Goal: Check status: Check status

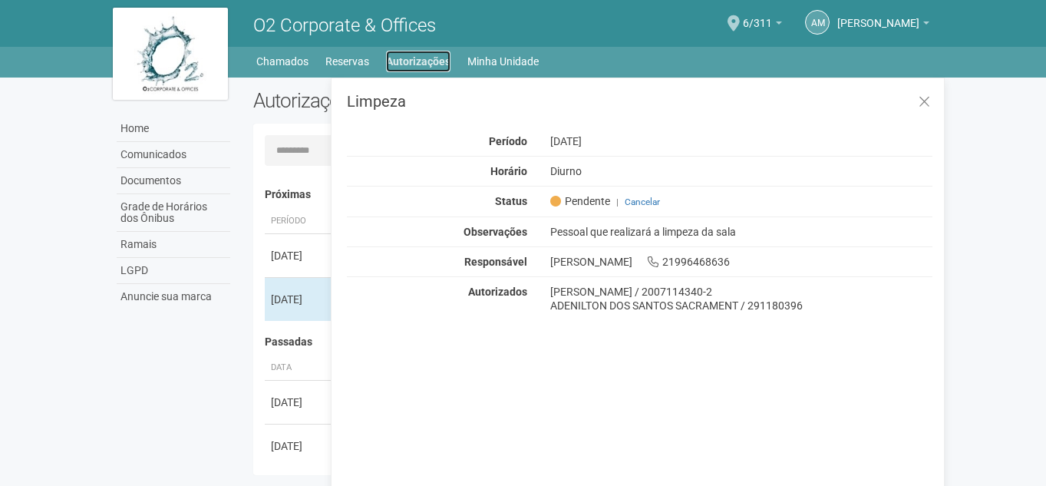
click at [430, 59] on link "Autorizações" at bounding box center [418, 61] width 64 height 21
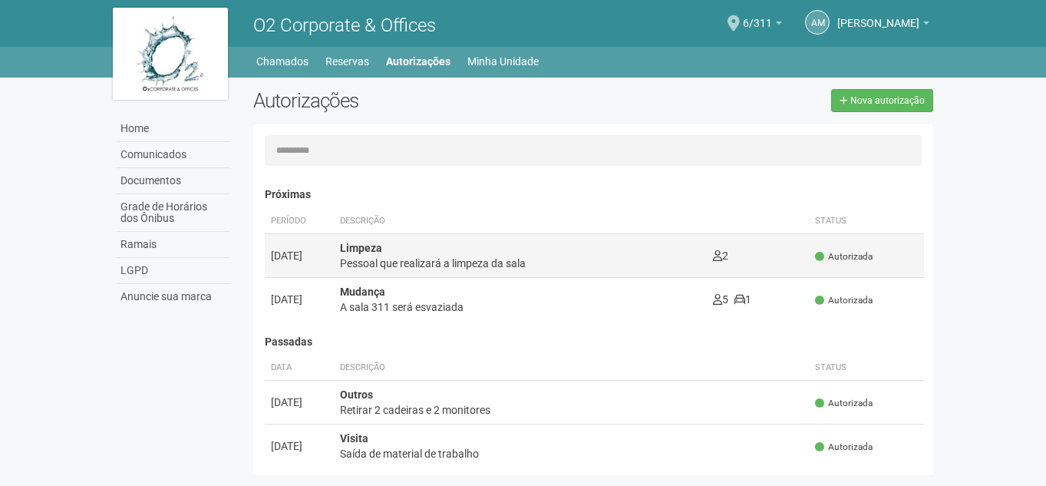
click at [856, 253] on span "Autorizada" at bounding box center [844, 256] width 58 height 13
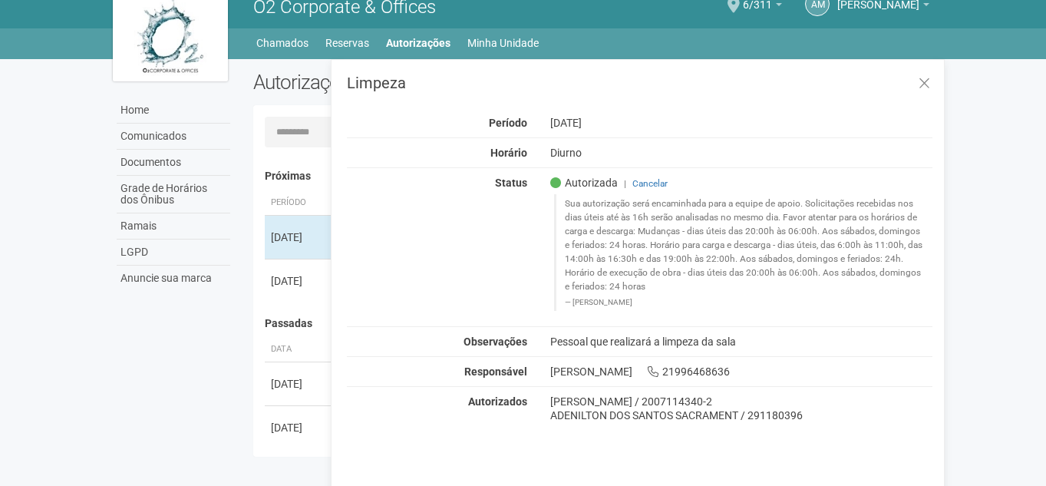
scroll to position [24, 0]
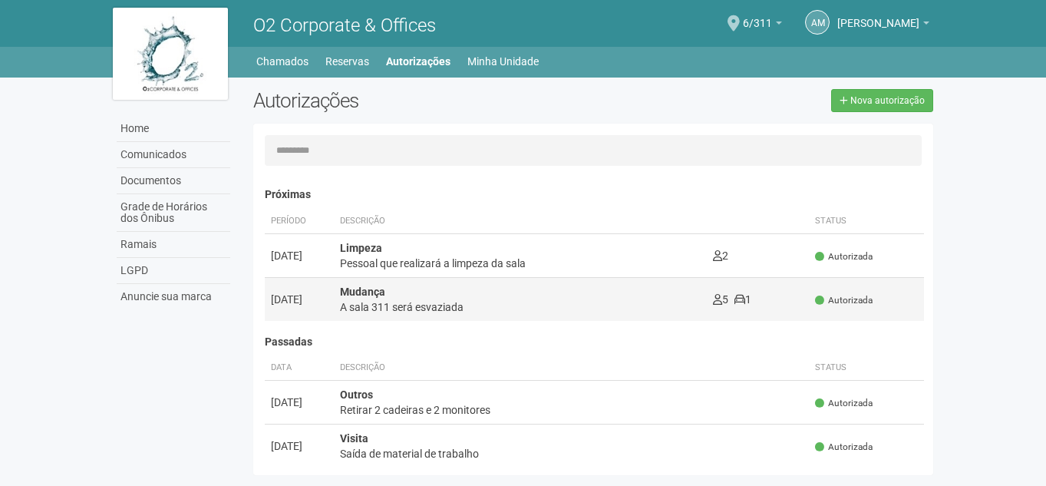
click at [398, 289] on div "Mudança A sala 311 será esvaziada" at bounding box center [520, 299] width 361 height 31
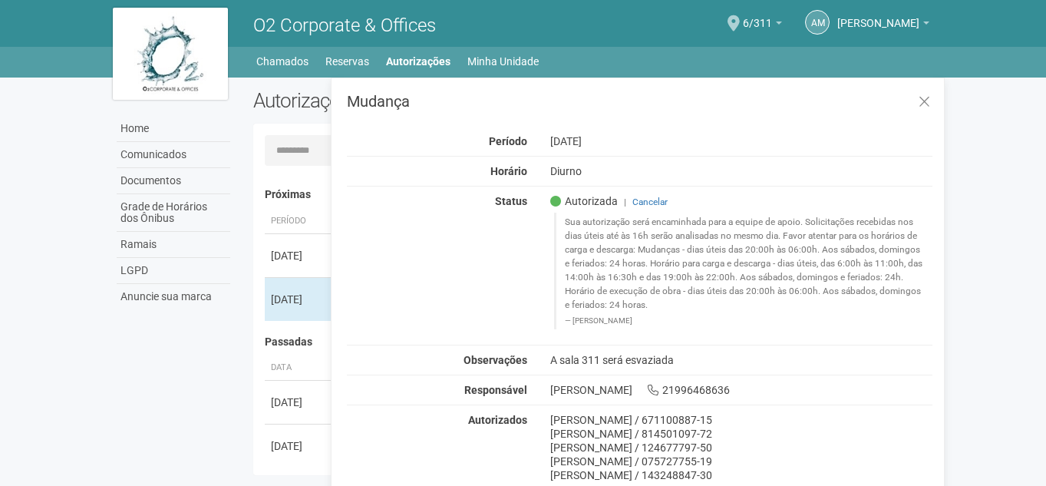
scroll to position [2, 0]
click at [928, 21] on link "[PERSON_NAME]" at bounding box center [883, 25] width 92 height 12
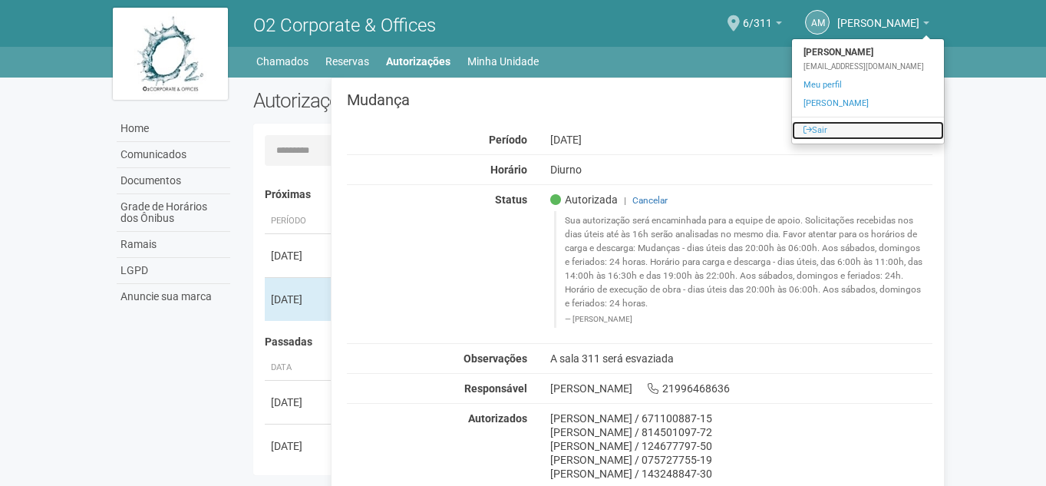
click at [792, 127] on link "Sair" at bounding box center [868, 130] width 152 height 18
